Goal: Task Accomplishment & Management: Use online tool/utility

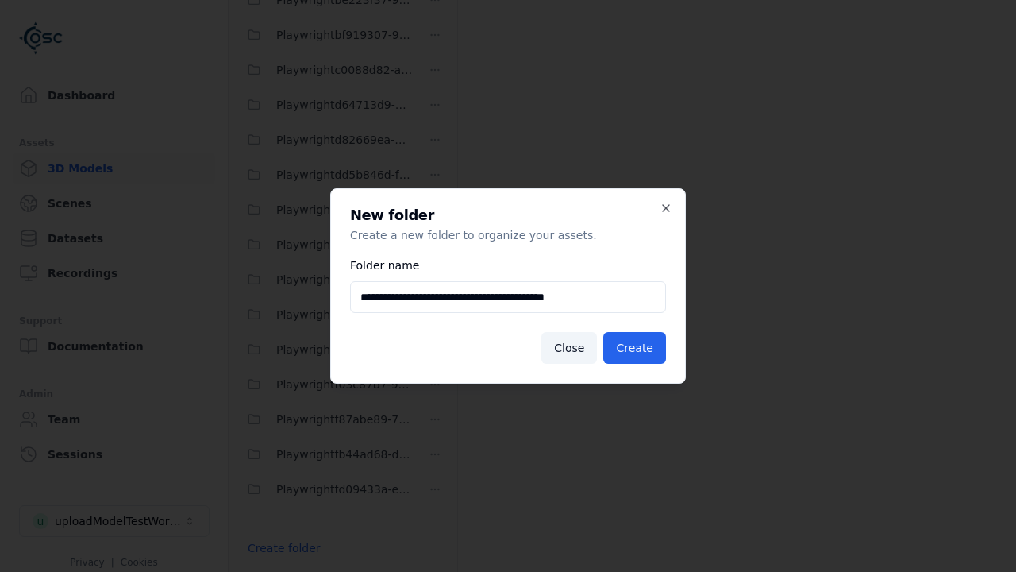
click at [637, 348] on button "Create" at bounding box center [634, 348] width 63 height 32
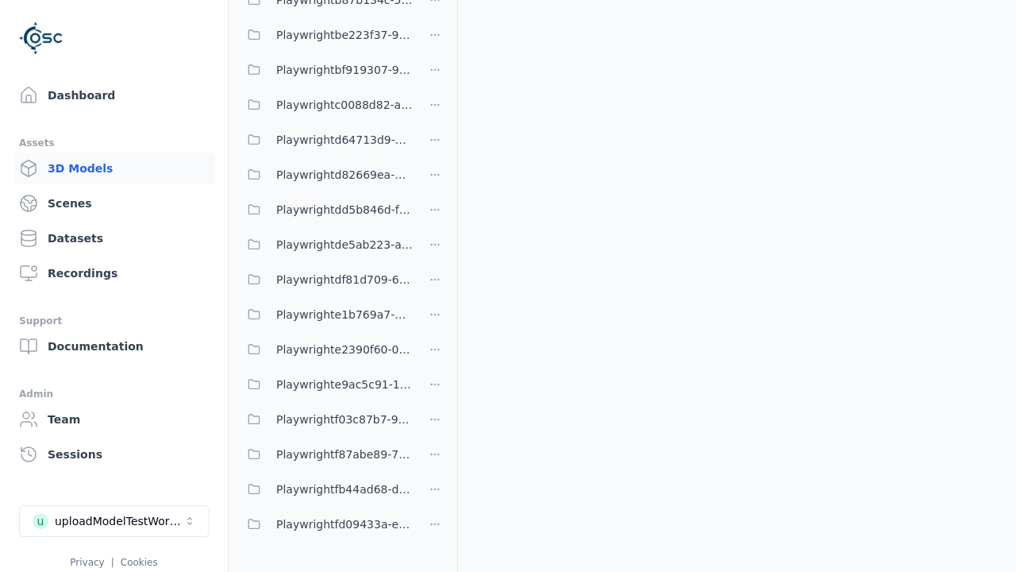
scroll to position [239, 0]
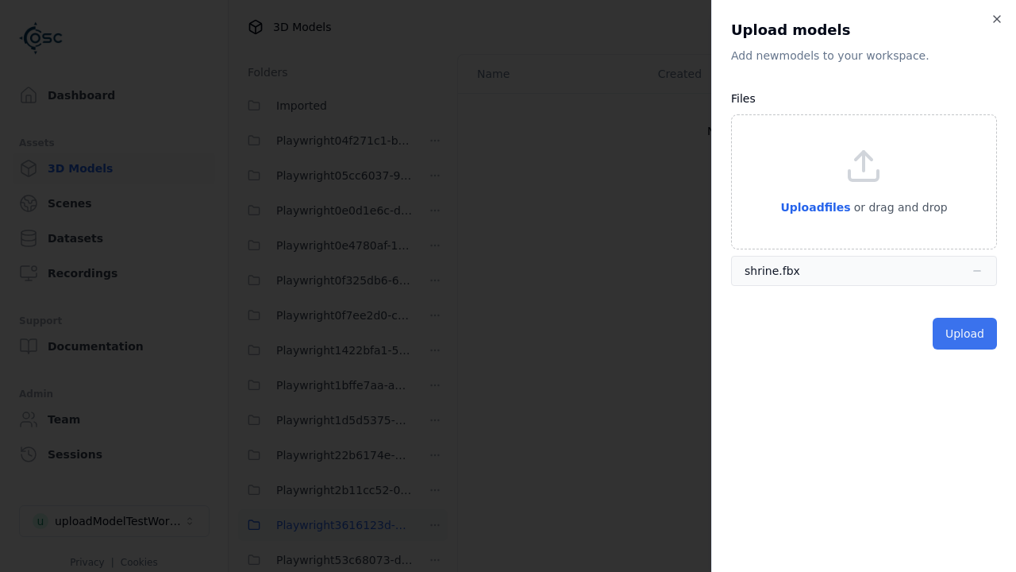
click at [967, 333] on button "Upload" at bounding box center [965, 334] width 64 height 32
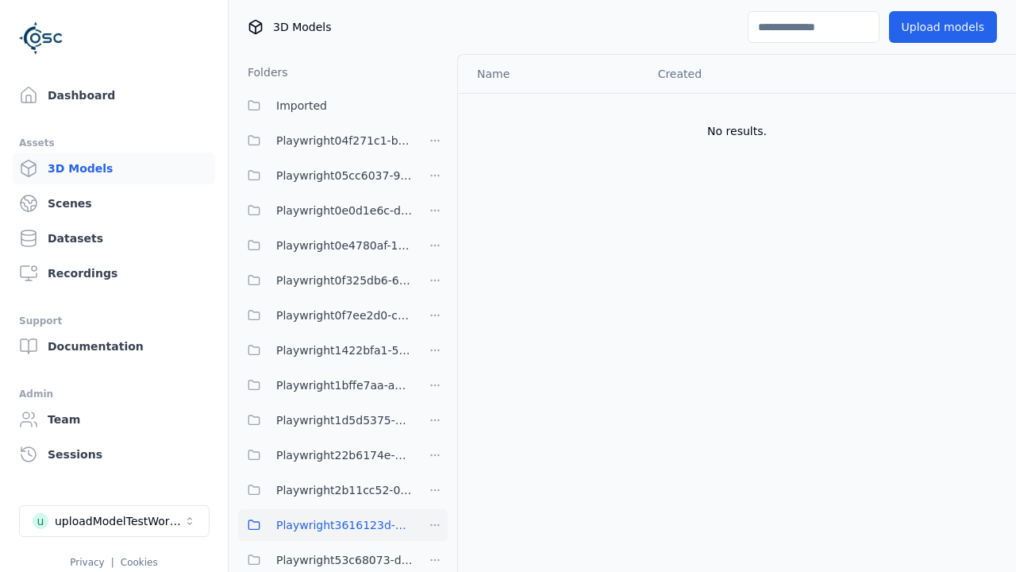
click at [997, 114] on html "Support Dashboard Assets 3D Models Scenes Datasets Recordings Support Documenta…" at bounding box center [508, 286] width 1016 height 572
